Goal: Task Accomplishment & Management: Manage account settings

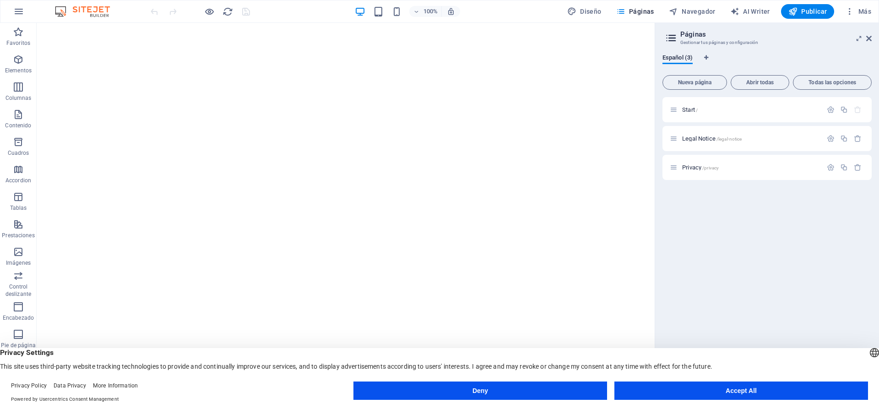
click at [674, 37] on icon at bounding box center [671, 38] width 14 height 13
click at [832, 112] on icon "button" at bounding box center [831, 110] width 8 height 8
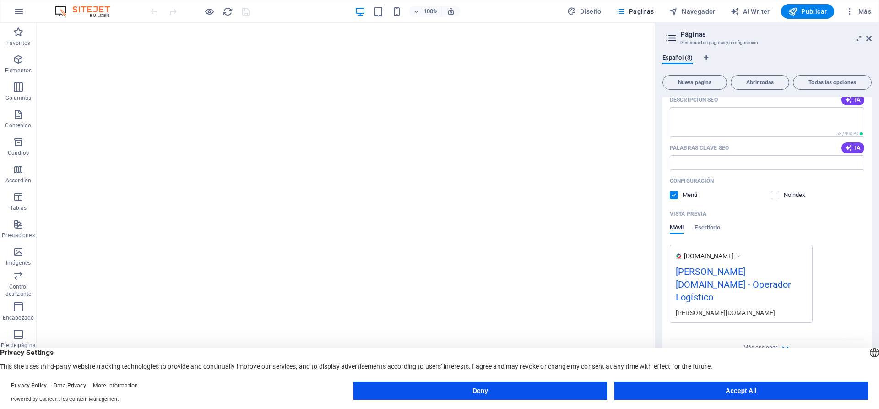
scroll to position [138, 0]
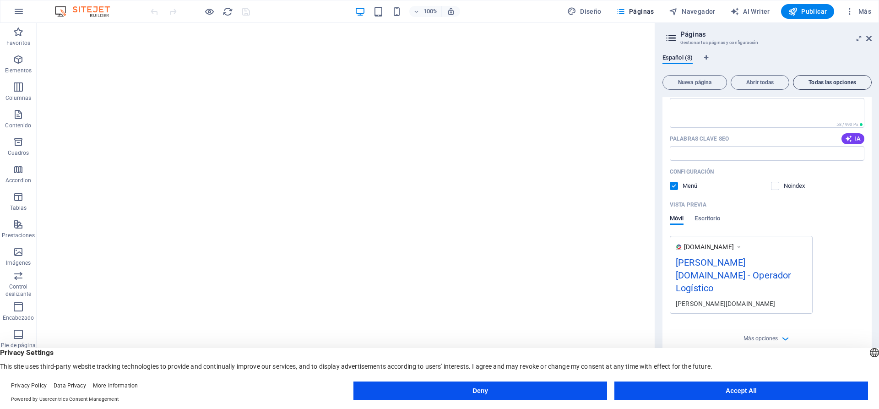
click at [821, 82] on span "Todas las opciones" at bounding box center [832, 82] width 70 height 5
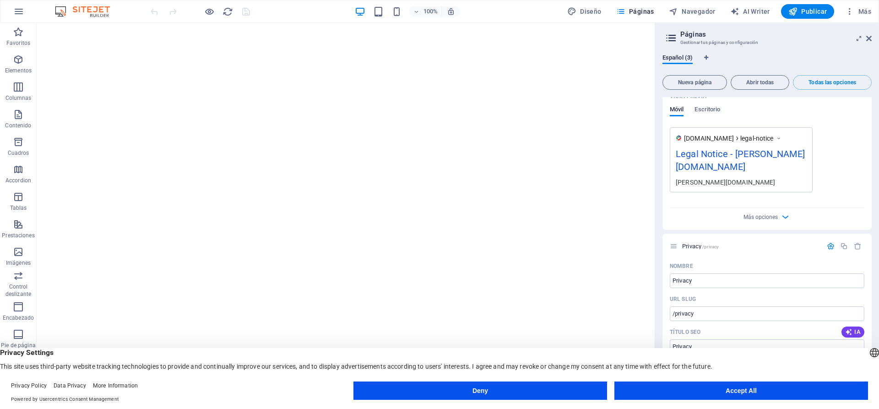
drag, startPoint x: 869, startPoint y: 277, endPoint x: 870, endPoint y: 266, distance: 11.0
drag, startPoint x: 872, startPoint y: 274, endPoint x: 871, endPoint y: 258, distance: 16.0
click at [871, 250] on div "Español (3) Nueva página Abrir todas Todas las opciones Start / Nombre Start ​ …" at bounding box center [767, 220] width 224 height 347
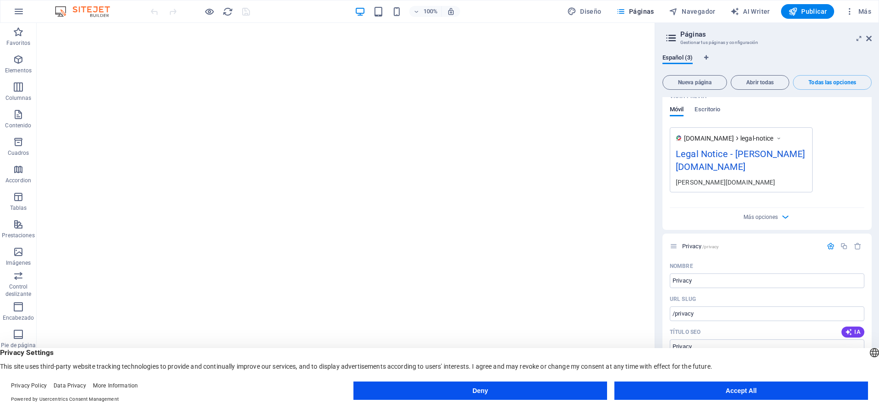
click at [873, 252] on div "Español (3) Nueva página Abrir todas Todas las opciones Start / Nombre Start ​ …" at bounding box center [767, 220] width 224 height 347
click at [872, 254] on div "Español (3) Nueva página Abrir todas Todas las opciones Start / Nombre Start ​ …" at bounding box center [767, 220] width 224 height 347
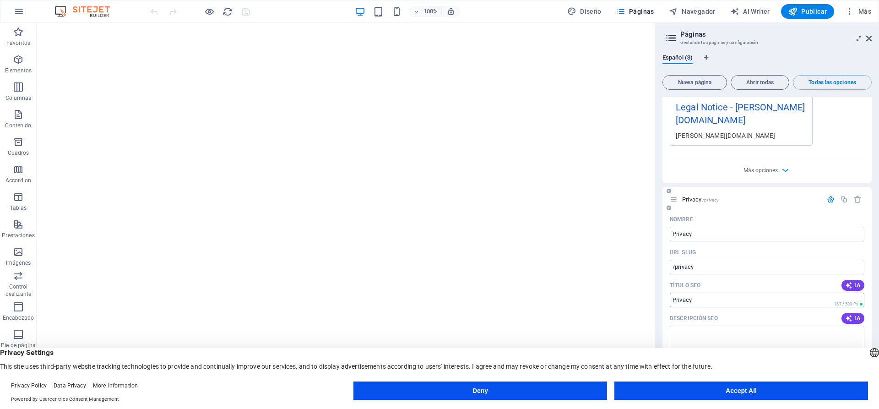
scroll to position [683, 0]
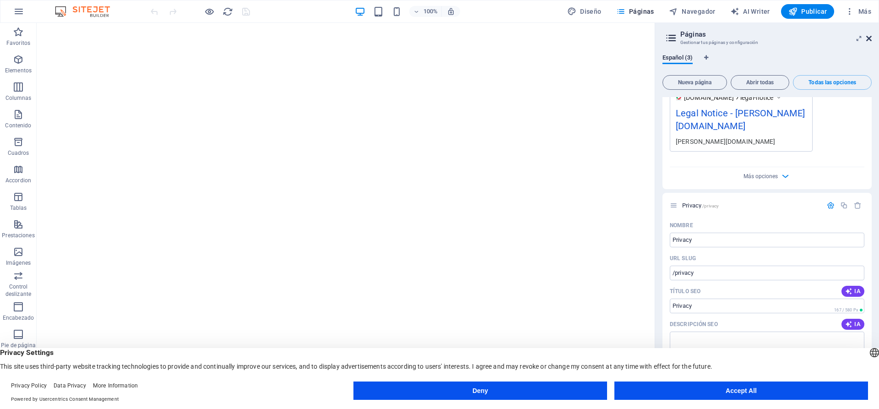
click at [871, 38] on icon at bounding box center [868, 38] width 5 height 7
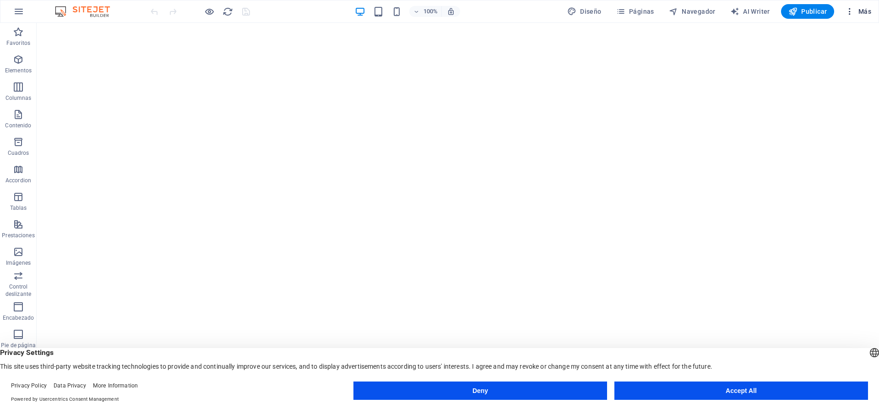
click at [850, 11] on icon "button" at bounding box center [849, 11] width 9 height 9
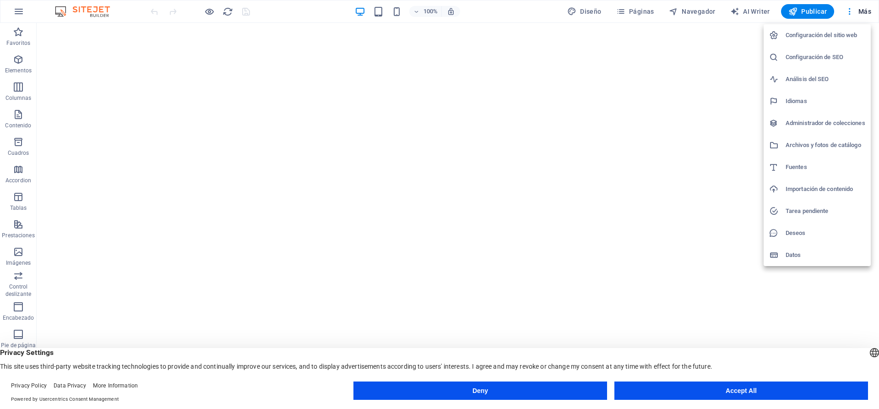
click at [804, 34] on h6 "Configuración del sitio web" at bounding box center [825, 35] width 80 height 11
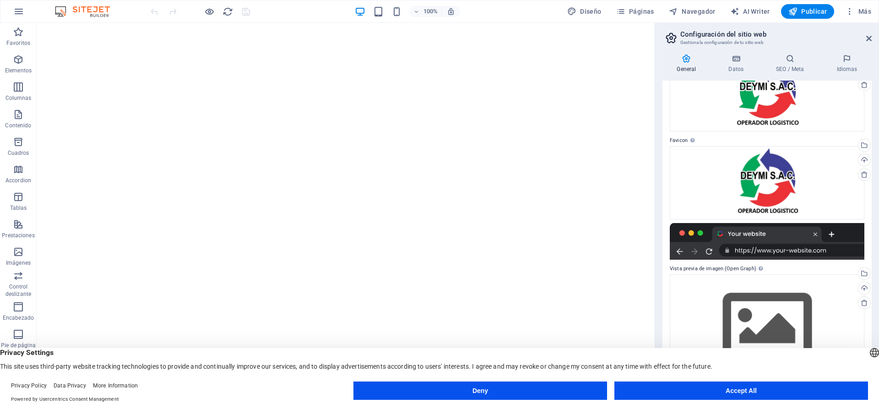
scroll to position [0, 0]
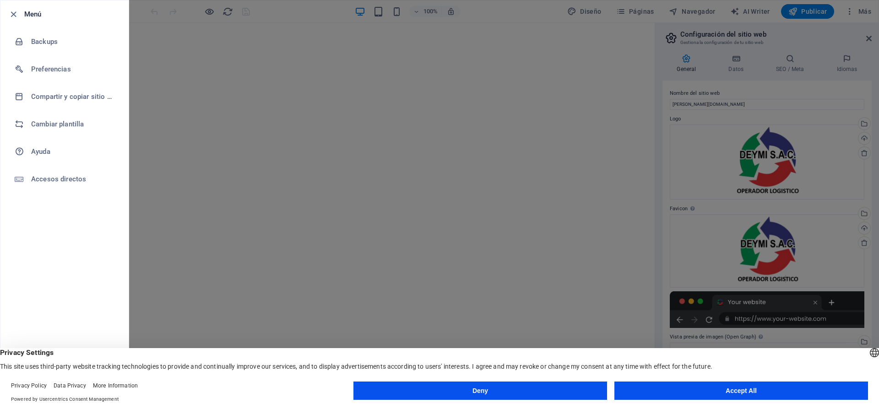
click at [6, 13] on li "Menú" at bounding box center [64, 13] width 128 height 27
click at [14, 17] on icon "button" at bounding box center [13, 14] width 11 height 11
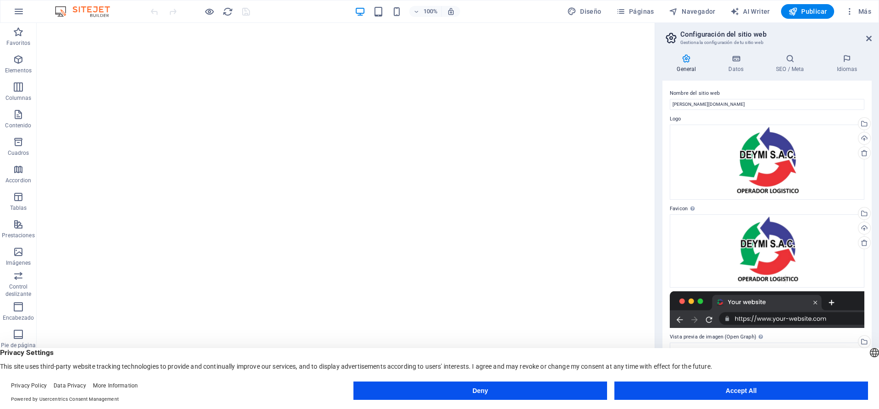
click at [861, 39] on header "Configuración del sitio web Gestiona la configuración de tu sitio web" at bounding box center [767, 35] width 207 height 24
drag, startPoint x: 869, startPoint y: 36, endPoint x: 757, endPoint y: 4, distance: 116.3
click at [869, 36] on icon at bounding box center [868, 38] width 5 height 7
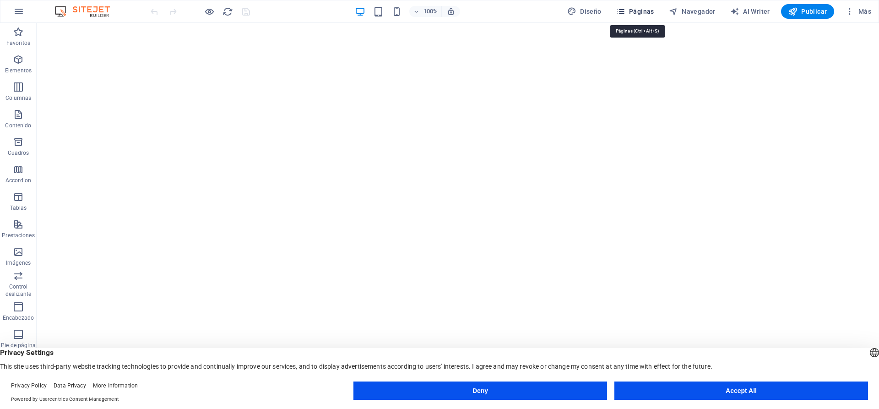
click at [0, 0] on icon "button" at bounding box center [0, 0] width 0 height 0
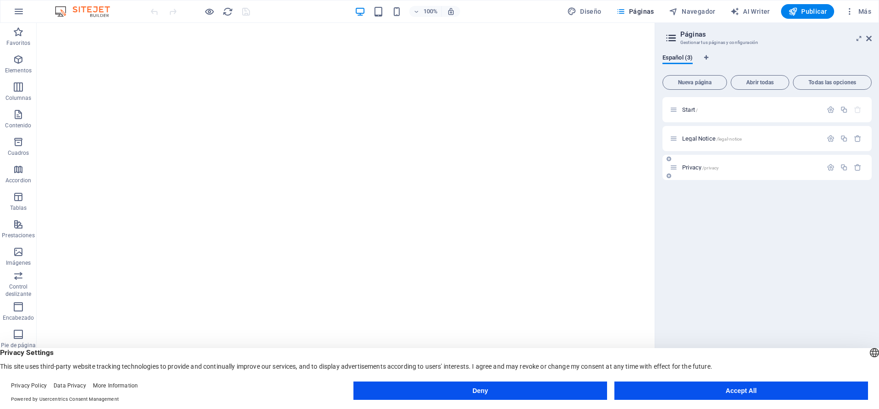
click at [693, 165] on span "Privacy /privacy" at bounding box center [700, 167] width 37 height 7
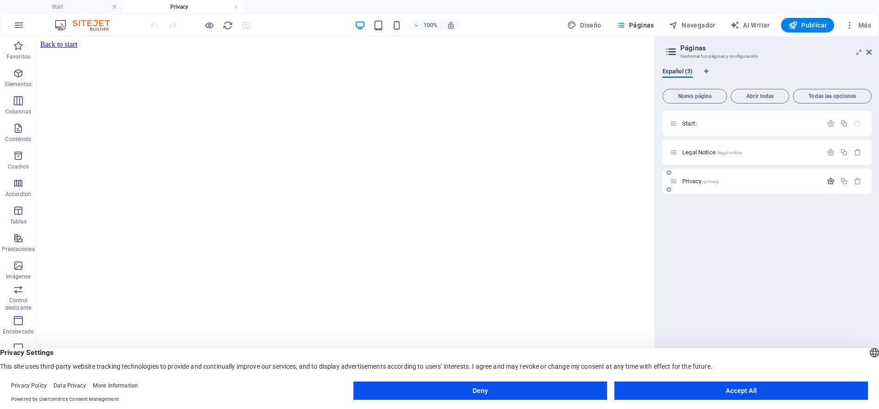
click at [829, 182] on icon "button" at bounding box center [831, 181] width 8 height 8
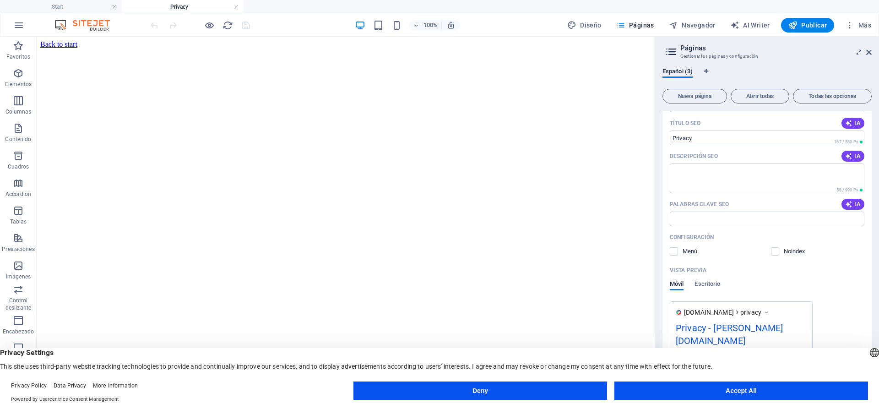
scroll to position [152, 0]
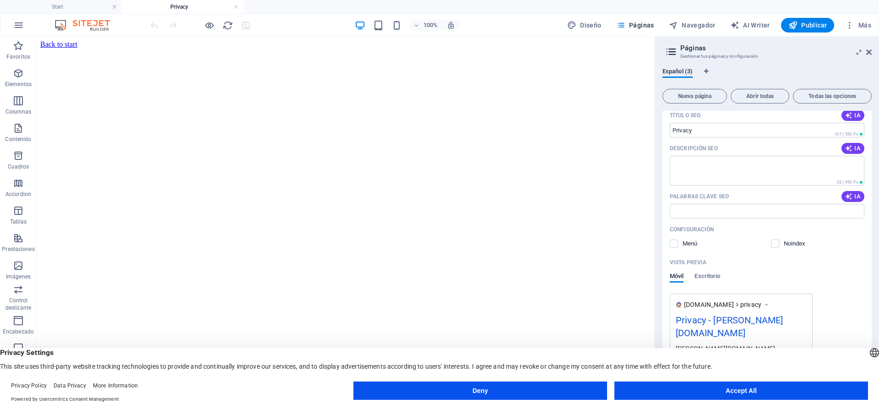
drag, startPoint x: 868, startPoint y: 256, endPoint x: 867, endPoint y: 274, distance: 17.9
click at [868, 274] on div "Nombre Privacy ​ URL SLUG /privacy ​ Título SEO IA Privacy ​ 167 / 580 Px Descr…" at bounding box center [766, 219] width 209 height 354
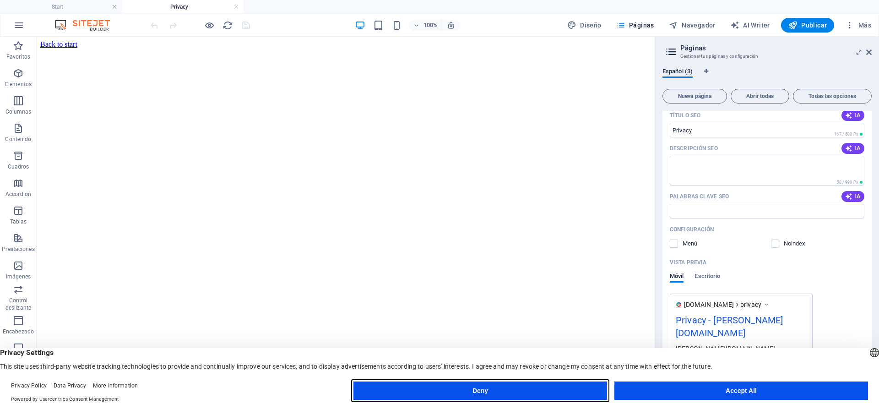
click at [0, 0] on button "Deny" at bounding box center [0, 0] width 0 height 0
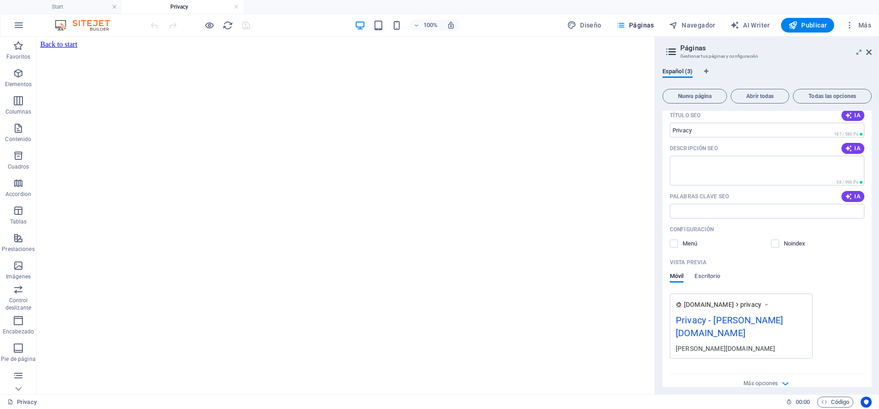
click at [778, 374] on div "Más opciones" at bounding box center [767, 381] width 195 height 15
click at [783, 378] on icon "button" at bounding box center [785, 383] width 11 height 11
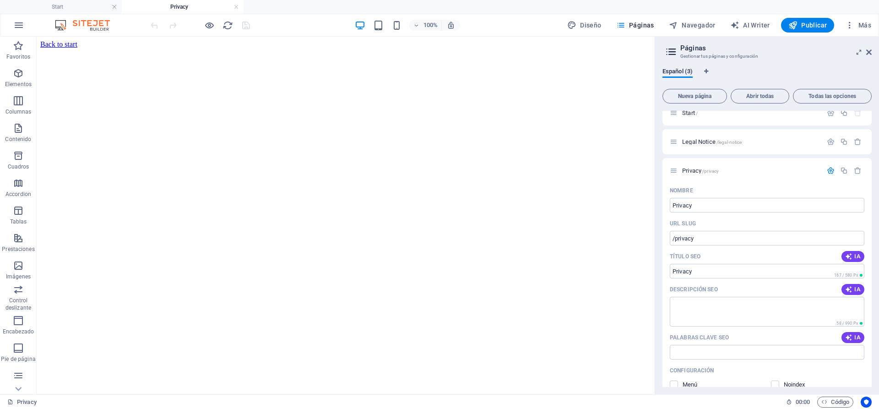
scroll to position [0, 0]
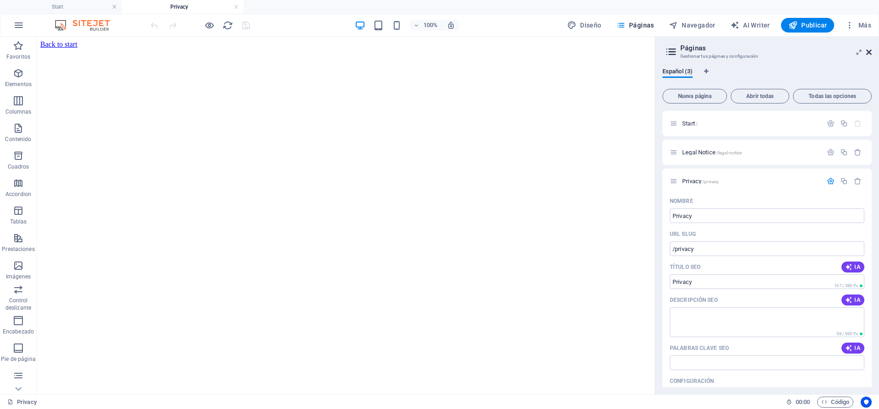
click at [868, 52] on icon at bounding box center [868, 52] width 5 height 7
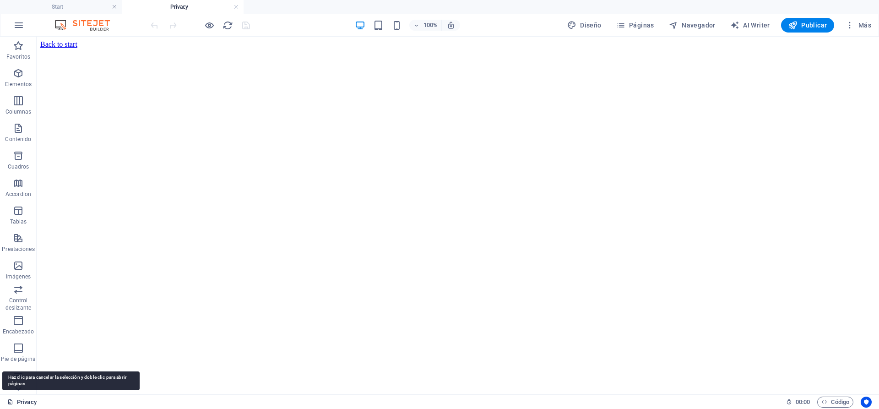
click at [19, 401] on link "Privacy" at bounding box center [21, 401] width 29 height 11
click at [23, 376] on icon "button" at bounding box center [18, 375] width 11 height 11
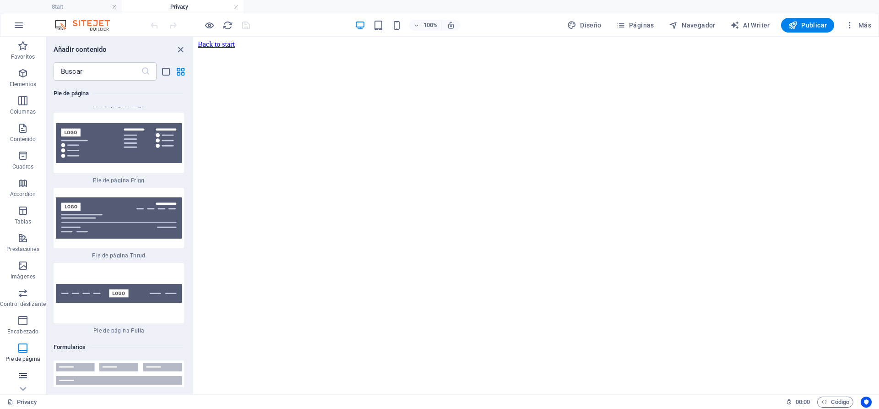
click at [23, 376] on icon "button" at bounding box center [22, 375] width 11 height 11
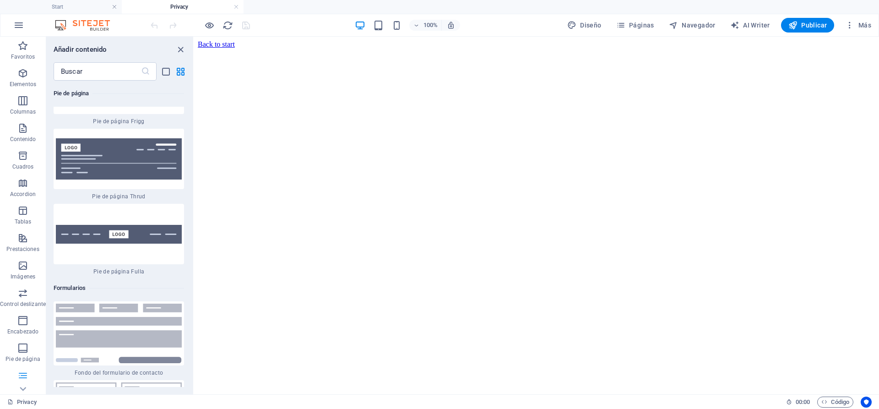
scroll to position [13309, 0]
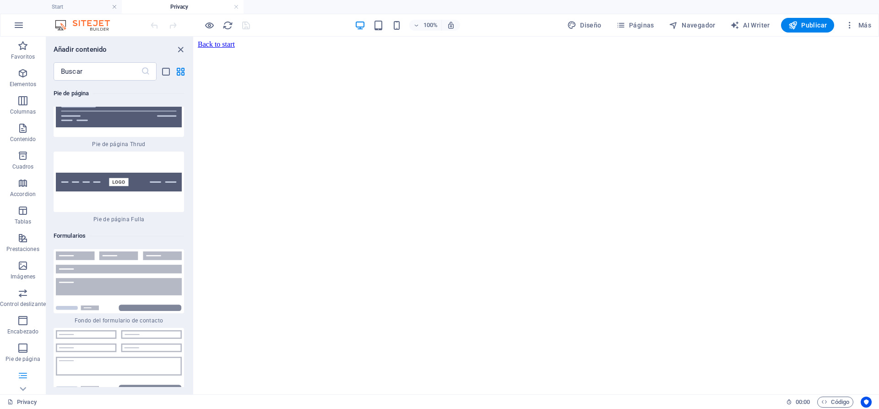
click at [23, 376] on icon "button" at bounding box center [22, 375] width 11 height 11
click at [179, 48] on icon "close panel" at bounding box center [180, 49] width 11 height 11
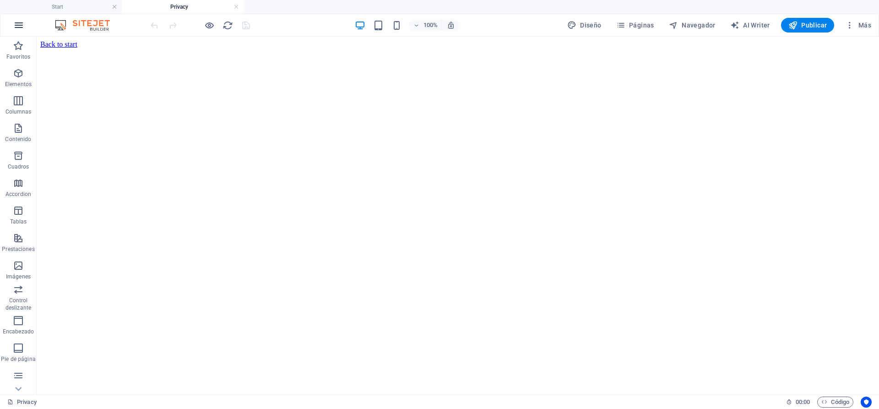
click at [26, 27] on button "button" at bounding box center [19, 25] width 22 height 22
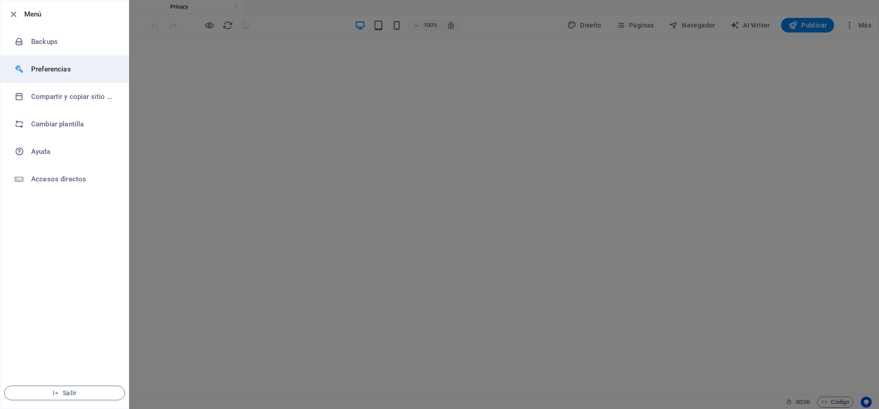
click at [49, 71] on h6 "Preferencias" at bounding box center [73, 69] width 85 height 11
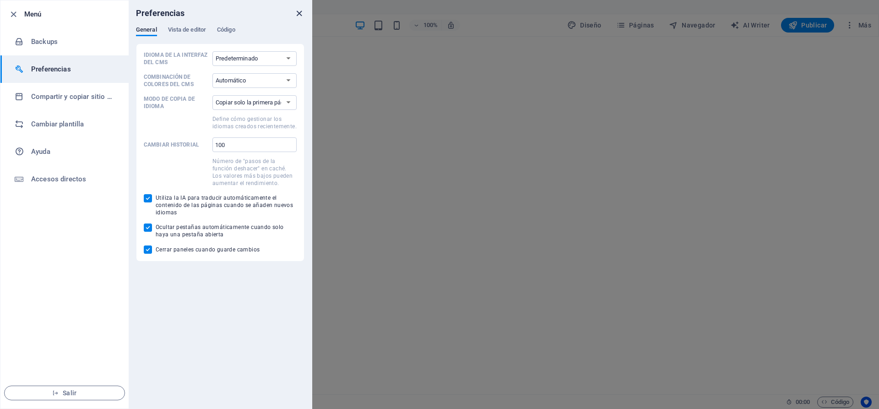
click at [300, 13] on icon "close" at bounding box center [299, 13] width 11 height 11
